Goal: Answer question/provide support

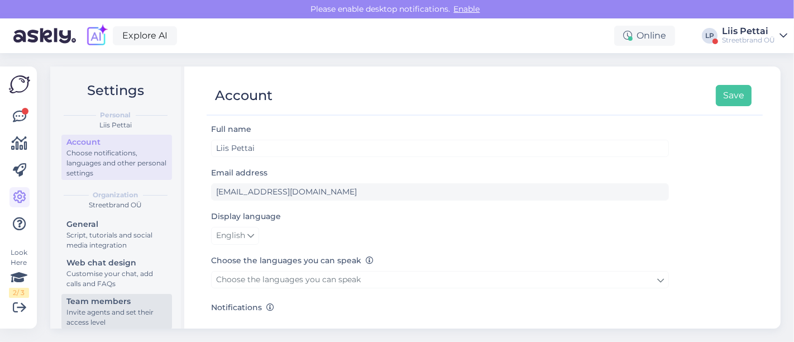
click at [98, 303] on div "Team members" at bounding box center [116, 301] width 101 height 12
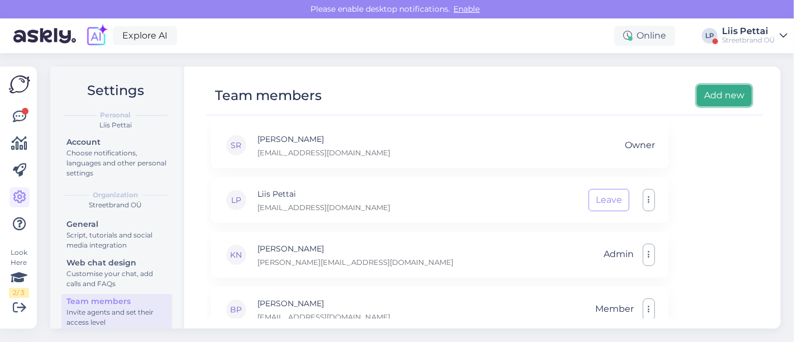
click at [721, 93] on button "Add new" at bounding box center [724, 95] width 55 height 21
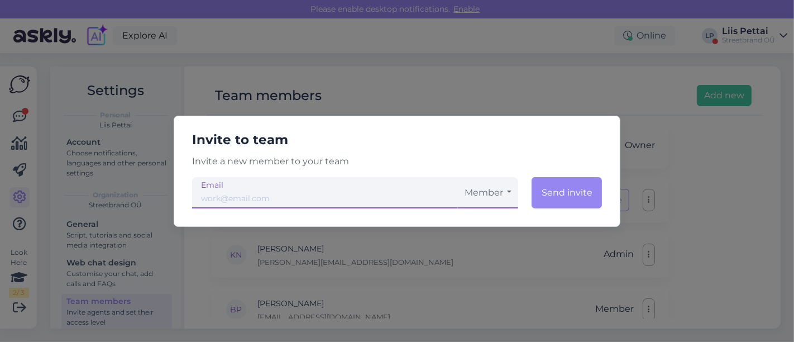
click at [444, 197] on input "email" at bounding box center [325, 192] width 266 height 31
paste input ""[PERSON_NAME]" <[EMAIL_ADDRESS][DOMAIN_NAME]>"
drag, startPoint x: 307, startPoint y: 200, endPoint x: 132, endPoint y: 217, distance: 175.0
click at [132, 217] on div "Invite to team Invite a new member to your team alex"[PERSON_NAME]" <[EMAIL_ADD…" at bounding box center [397, 171] width 794 height 342
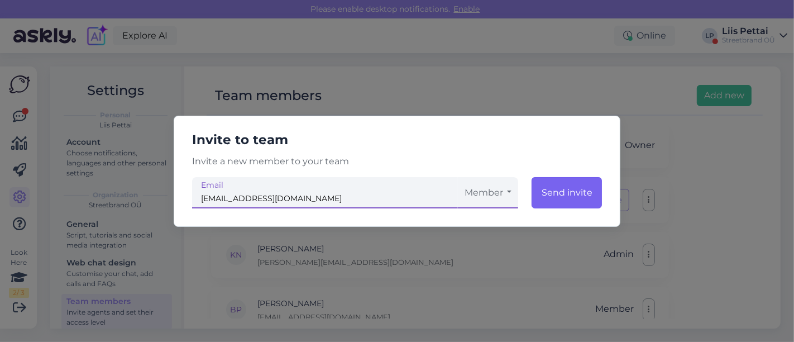
type input "[EMAIL_ADDRESS][DOMAIN_NAME]"
click at [563, 184] on button "Send invite" at bounding box center [567, 192] width 70 height 31
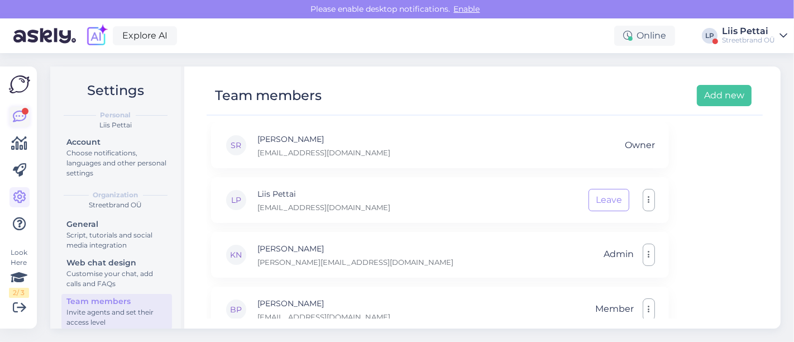
click at [26, 114] on link at bounding box center [19, 117] width 20 height 20
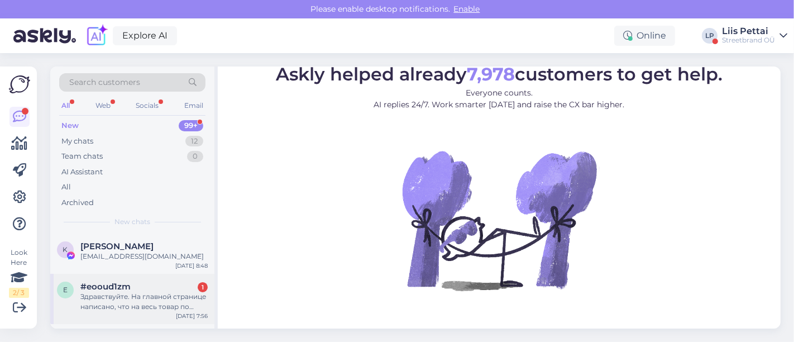
click at [108, 289] on span "#eooud1zm" at bounding box center [105, 286] width 50 height 10
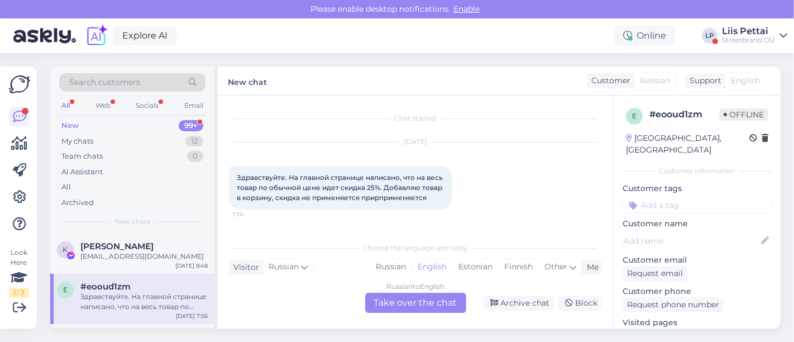
click at [400, 298] on div "Russian to English Take over the chat" at bounding box center [415, 303] width 101 height 20
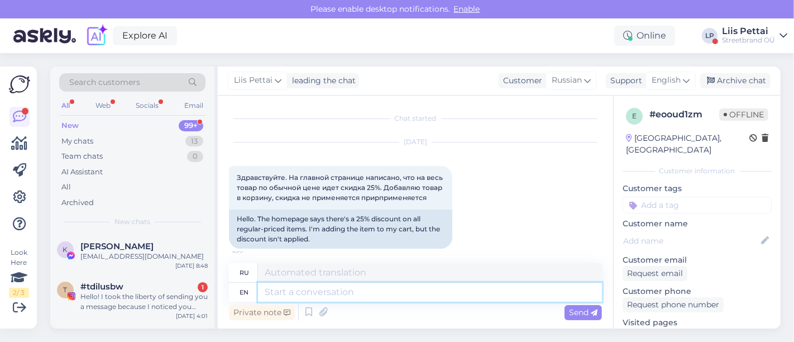
click at [400, 299] on textarea at bounding box center [430, 292] width 344 height 19
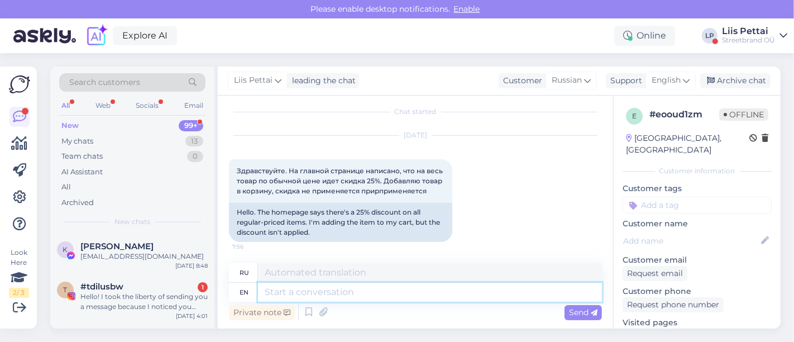
click at [505, 286] on textarea at bounding box center [430, 292] width 344 height 19
type textarea "what"
type textarea "что"
type textarea "what item yo"
type textarea "какой предмет"
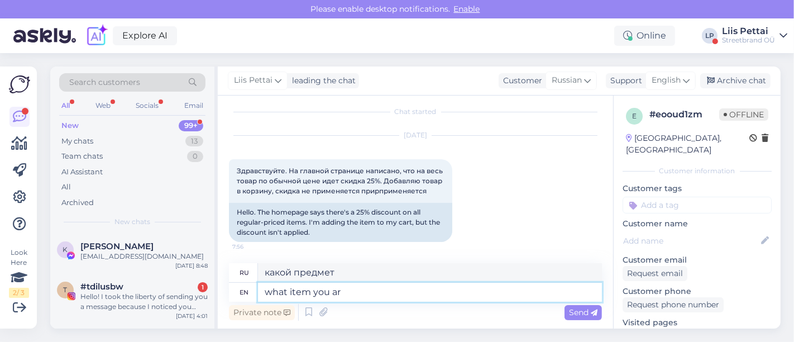
type textarea "what item you are"
type textarea "какой предмет вы"
type textarea "what item you are t"
type textarea "какой предмет ты"
type textarea "what item you are trying"
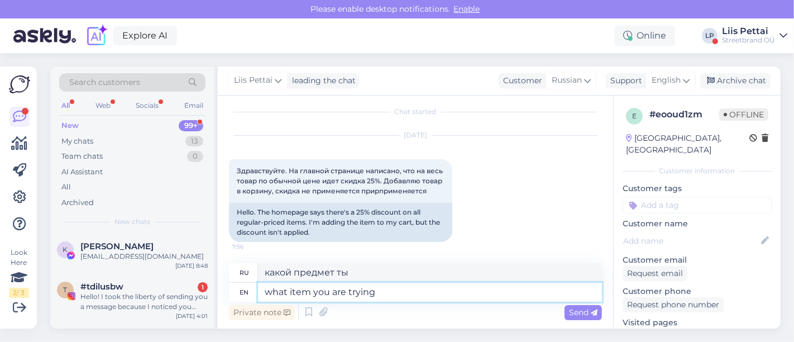
type textarea "какой предмет вы пытаетесь"
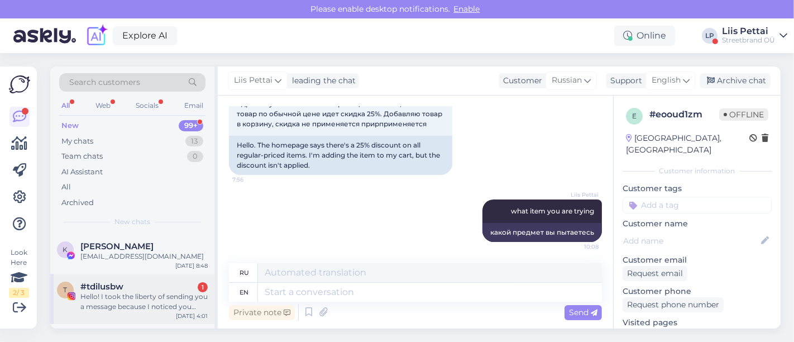
click at [175, 308] on div "Hello! I took the liberty of sending you a message because I noticed you seem q…" at bounding box center [143, 301] width 127 height 20
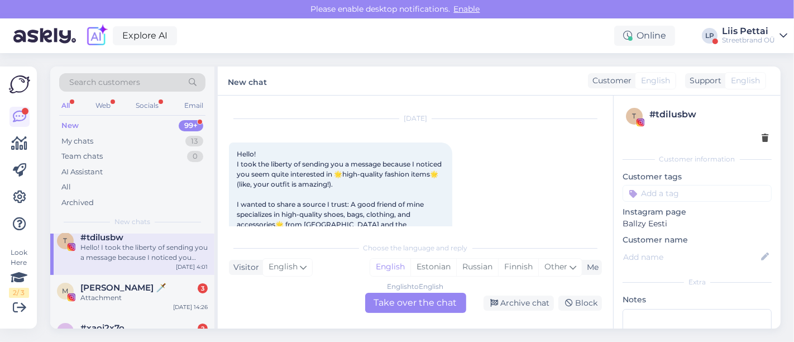
scroll to position [74, 0]
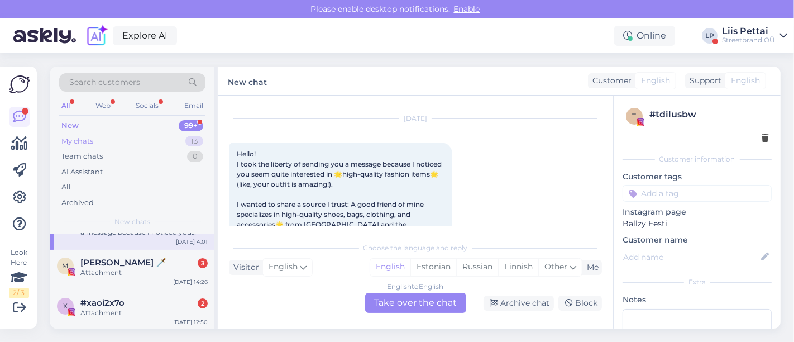
click at [86, 138] on div "My chats" at bounding box center [77, 141] width 32 height 11
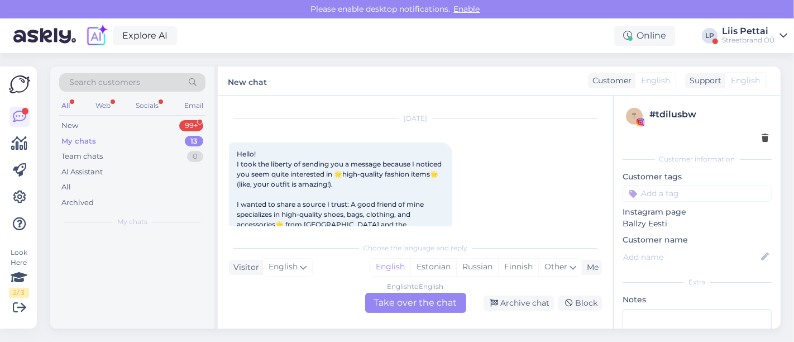
scroll to position [0, 0]
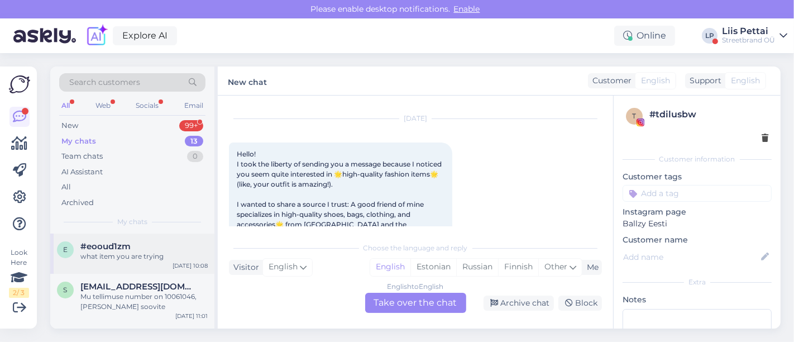
click at [118, 266] on div "e #eooud1zm what item you are trying [DATE] 10:08" at bounding box center [132, 253] width 164 height 40
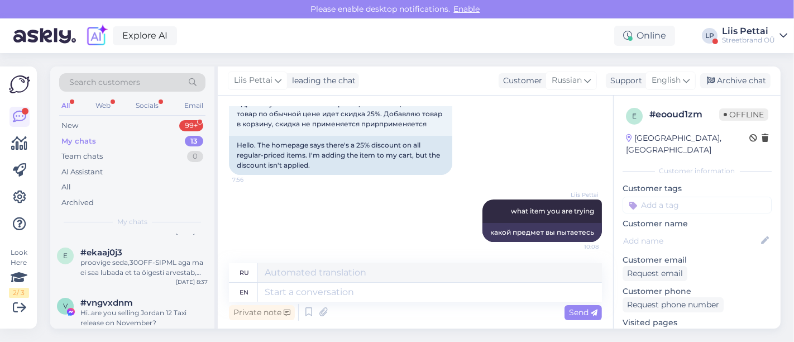
scroll to position [272, 0]
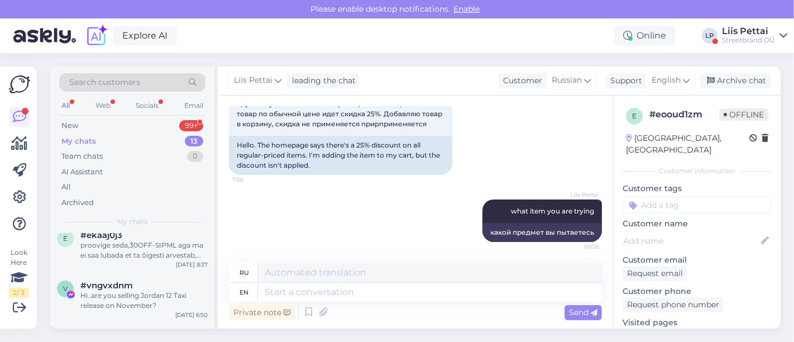
click at [743, 32] on div "Liis Pettai" at bounding box center [748, 31] width 53 height 9
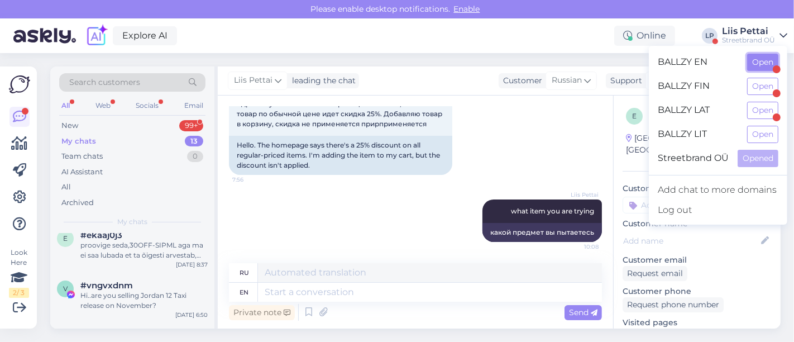
click at [753, 70] on button "Open" at bounding box center [762, 62] width 31 height 17
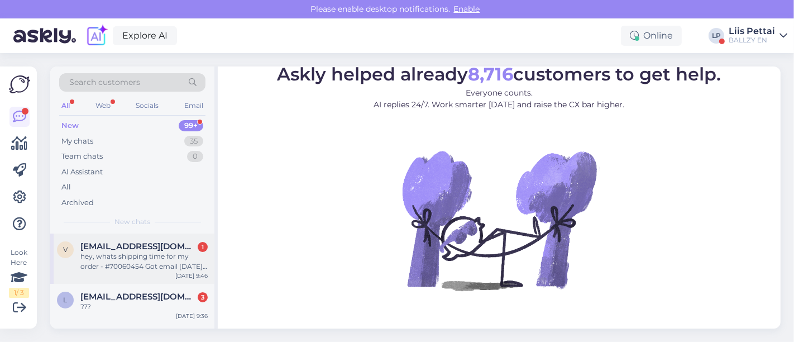
click at [154, 248] on span "[EMAIL_ADDRESS][DOMAIN_NAME]" at bounding box center [138, 246] width 116 height 10
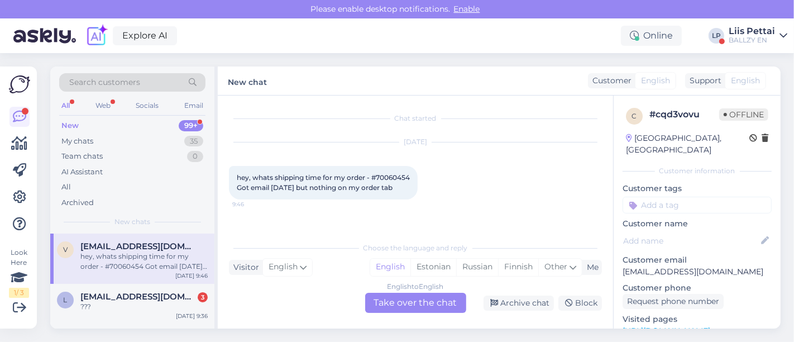
click at [393, 299] on div "English to English Take over the chat" at bounding box center [415, 303] width 101 height 20
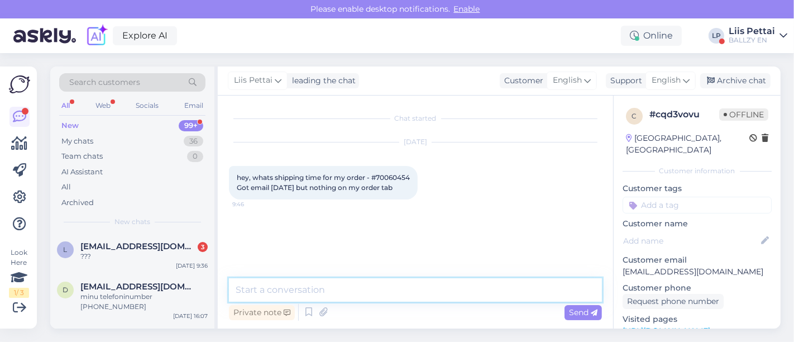
click at [394, 299] on textarea at bounding box center [415, 289] width 373 height 23
type textarea "2-7 workdays"
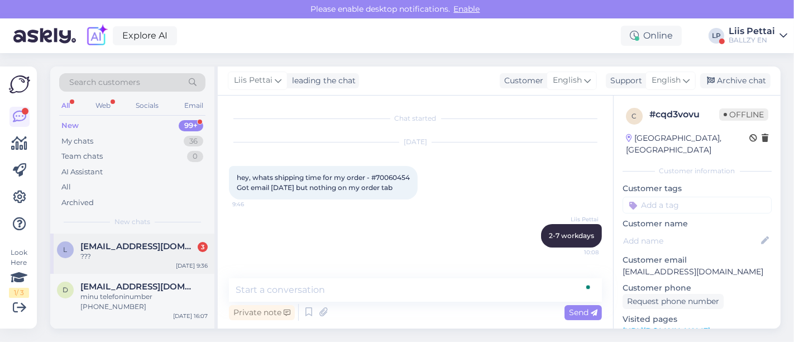
click at [136, 248] on span "[EMAIL_ADDRESS][DOMAIN_NAME]" at bounding box center [138, 246] width 116 height 10
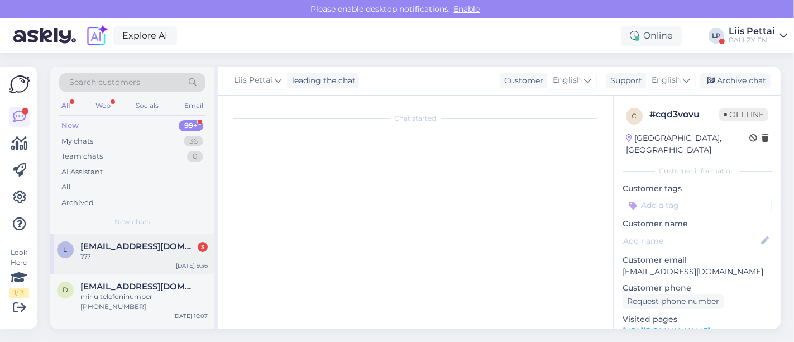
scroll to position [70, 0]
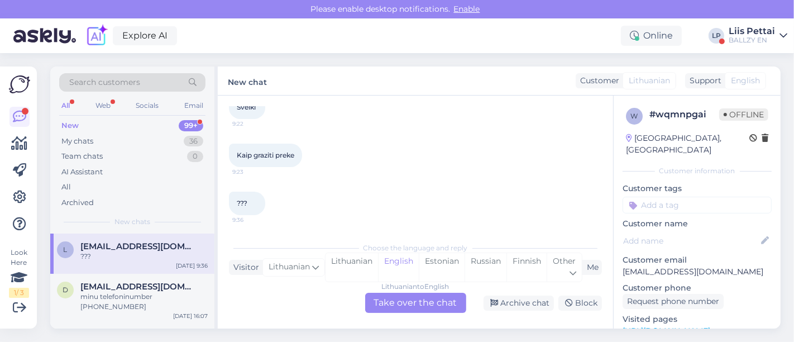
click at [429, 310] on div "Lithuanian to English Take over the chat" at bounding box center [415, 303] width 101 height 20
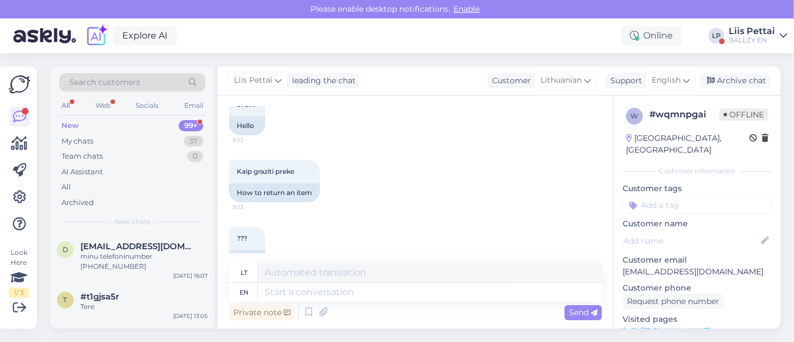
scroll to position [101, 0]
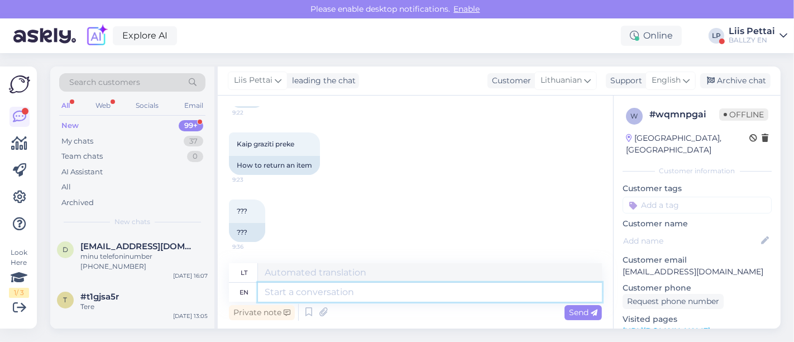
click at [504, 298] on textarea at bounding box center [430, 292] width 344 height 19
click at [659, 326] on link "[URL][DOMAIN_NAME]" at bounding box center [667, 331] width 88 height 10
click at [370, 288] on textarea at bounding box center [430, 292] width 344 height 19
paste textarea "[URL][DOMAIN_NAME]"
type textarea "[URL][DOMAIN_NAME]"
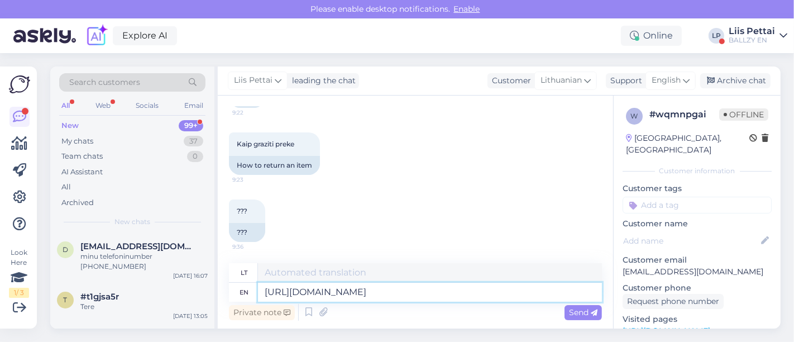
type textarea "[URL][DOMAIN_NAME]"
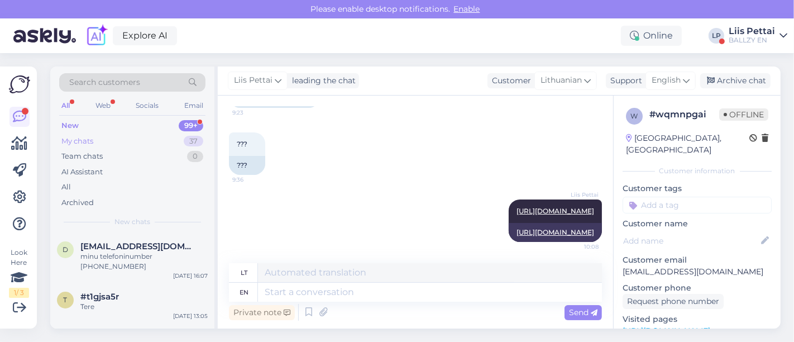
click at [108, 133] on div "My chats 37" at bounding box center [132, 141] width 146 height 16
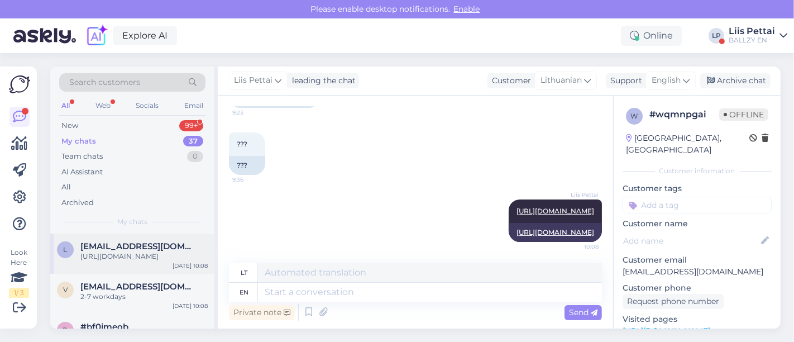
click at [107, 243] on span "[EMAIL_ADDRESS][DOMAIN_NAME]" at bounding box center [138, 246] width 116 height 10
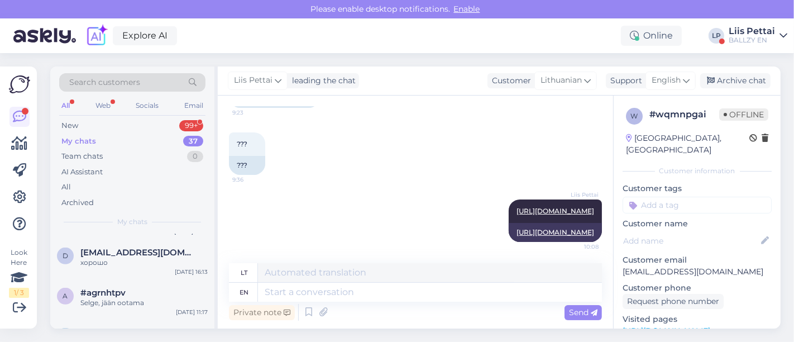
scroll to position [521, 0]
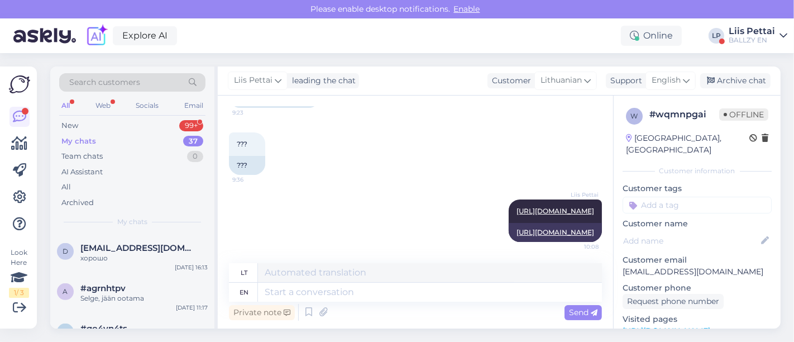
click at [747, 31] on div "Liis Pettai" at bounding box center [752, 31] width 46 height 9
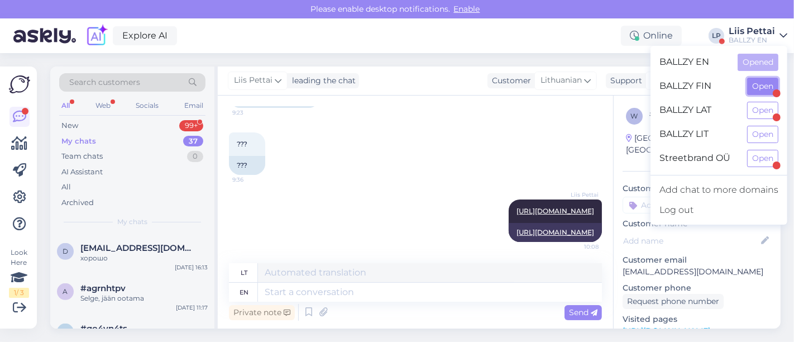
click at [753, 88] on button "Open" at bounding box center [762, 86] width 31 height 17
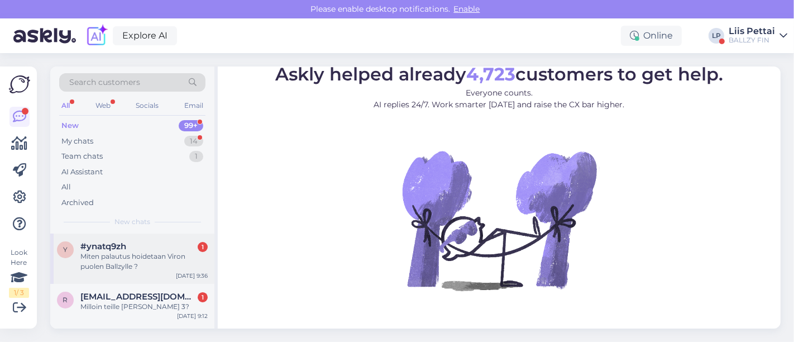
click at [148, 266] on div "Miten palautus hoidetaan Viron puolen Ballzylle ?" at bounding box center [143, 261] width 127 height 20
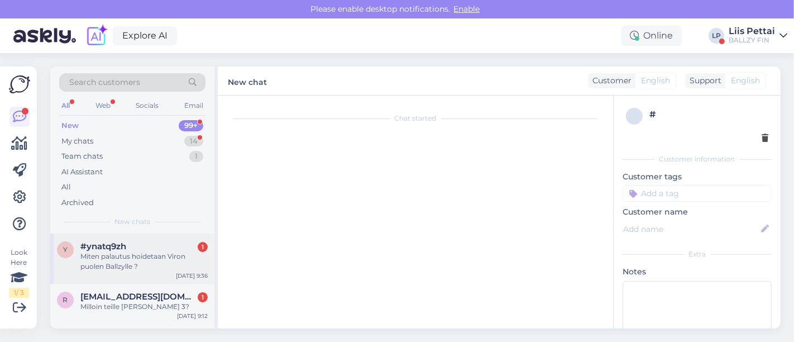
scroll to position [194, 0]
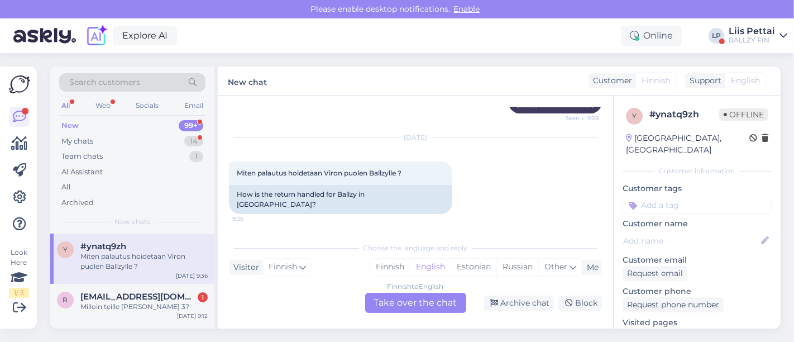
click at [414, 302] on div "Finnish to English Take over the chat" at bounding box center [415, 303] width 101 height 20
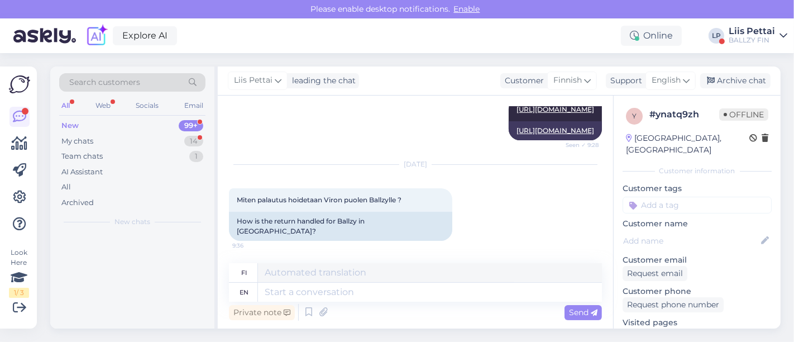
scroll to position [168, 0]
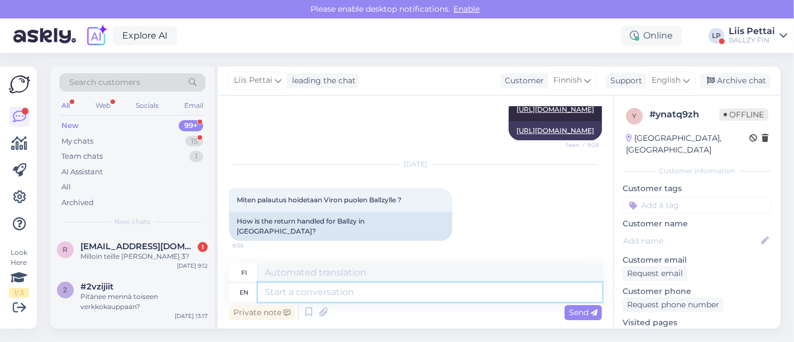
click at [402, 299] on textarea at bounding box center [430, 292] width 344 height 19
click at [511, 302] on div "Private note Send" at bounding box center [415, 312] width 373 height 21
click at [511, 300] on textarea at bounding box center [430, 292] width 344 height 19
type textarea "e"
type textarea "what do"
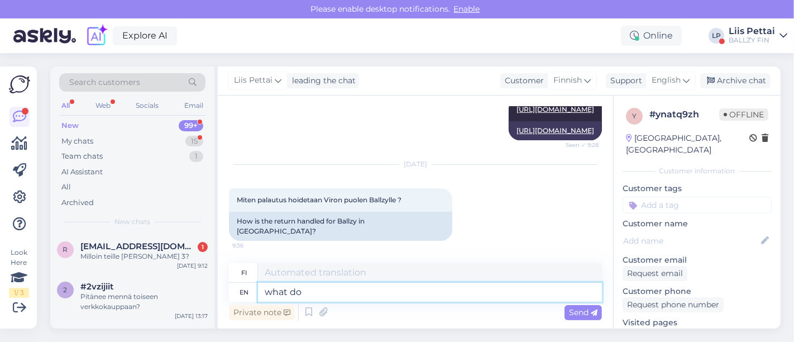
type textarea "mitä"
type textarea "what do y"
type textarea "mitä tehdä"
type textarea "what do you e"
type textarea "mitä sinä"
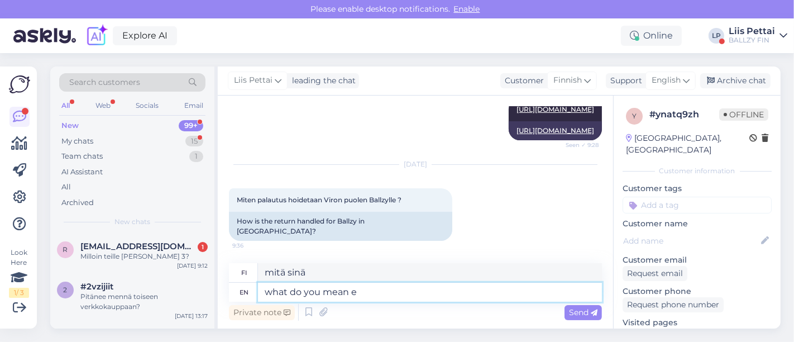
type textarea "what do you mean ex"
type textarea "mitä tarkoitat"
type textarea "what do you mean exactly?"
type textarea "Mitä tarkalleen ottaen tarkoitat?"
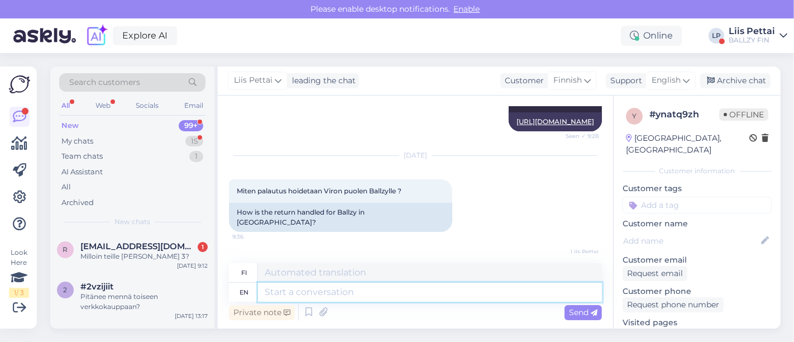
scroll to position [235, 0]
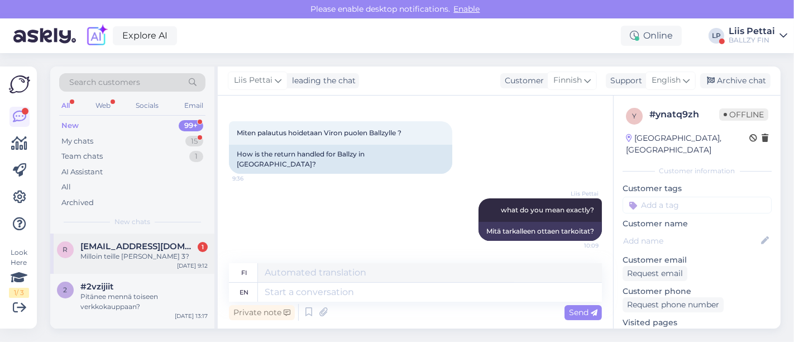
click at [150, 253] on div "Milloin teille [PERSON_NAME] 3?" at bounding box center [143, 256] width 127 height 10
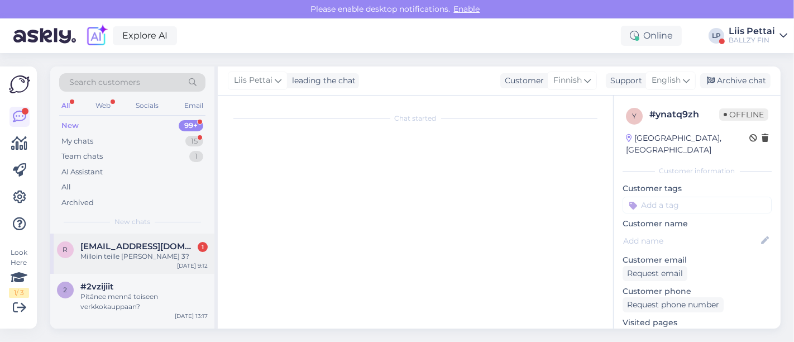
scroll to position [0, 0]
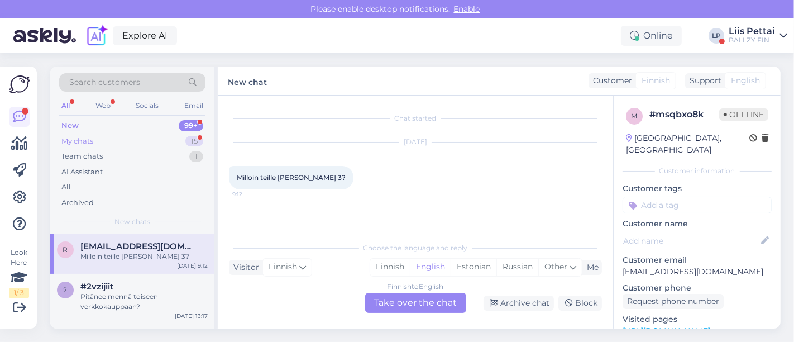
click at [90, 136] on div "My chats" at bounding box center [77, 141] width 32 height 11
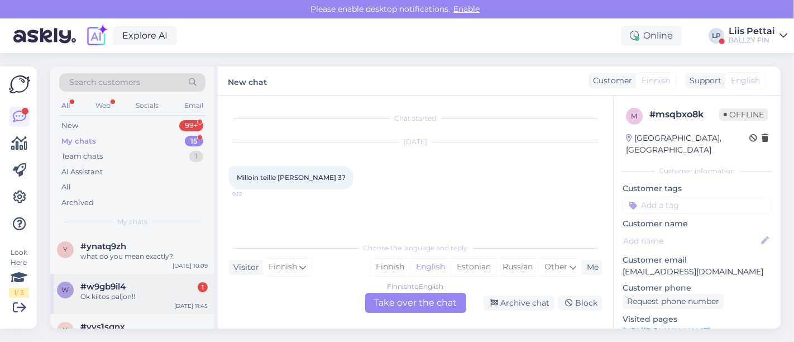
click at [135, 283] on div "#w9gb9il4 1" at bounding box center [143, 286] width 127 height 10
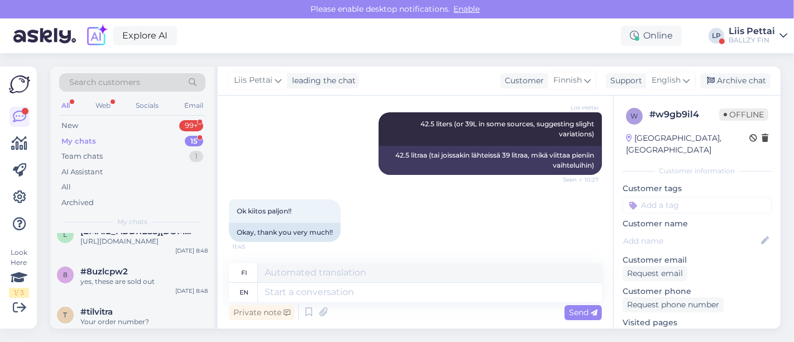
scroll to position [397, 0]
